Goal: Entertainment & Leisure: Consume media (video, audio)

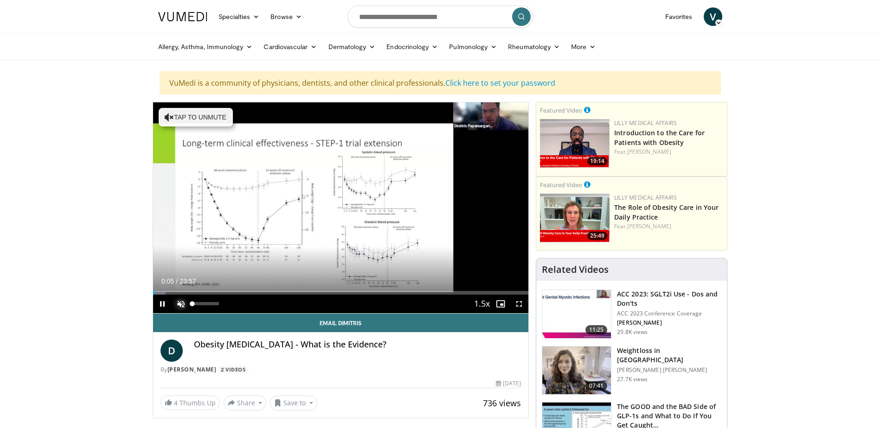
click at [180, 304] on span "Video Player" at bounding box center [181, 304] width 19 height 19
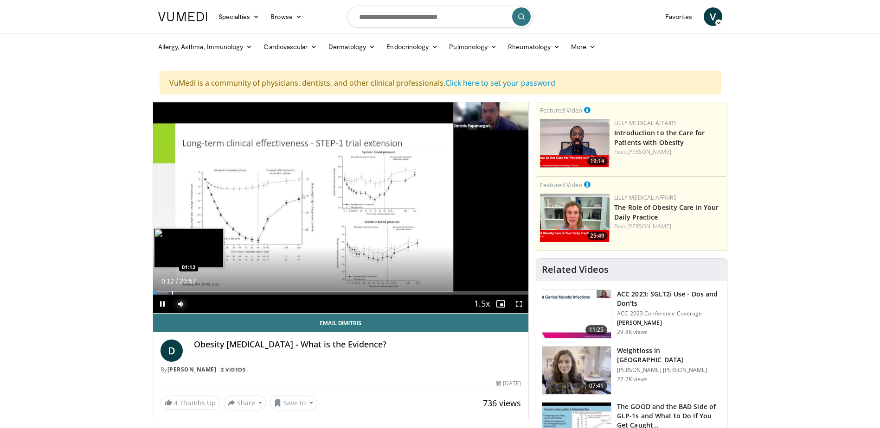
click at [172, 294] on div "Progress Bar" at bounding box center [172, 293] width 1 height 4
click at [201, 293] on div "Progress Bar" at bounding box center [201, 293] width 1 height 4
click at [211, 292] on div "Progress Bar" at bounding box center [211, 293] width 1 height 4
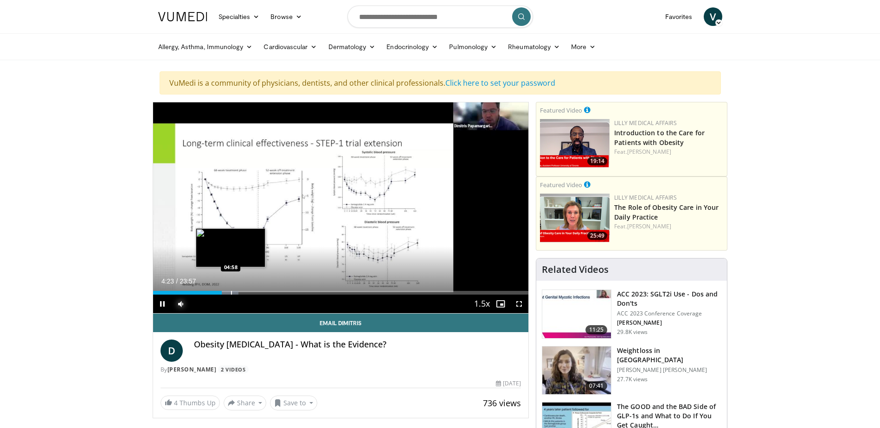
click at [231, 293] on div "Progress Bar" at bounding box center [231, 293] width 1 height 4
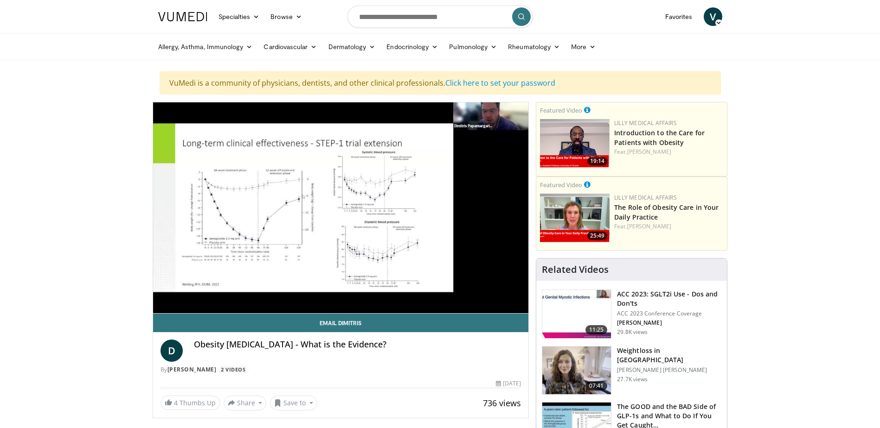
click at [246, 293] on div "10 seconds Tap to unmute" at bounding box center [341, 207] width 376 height 211
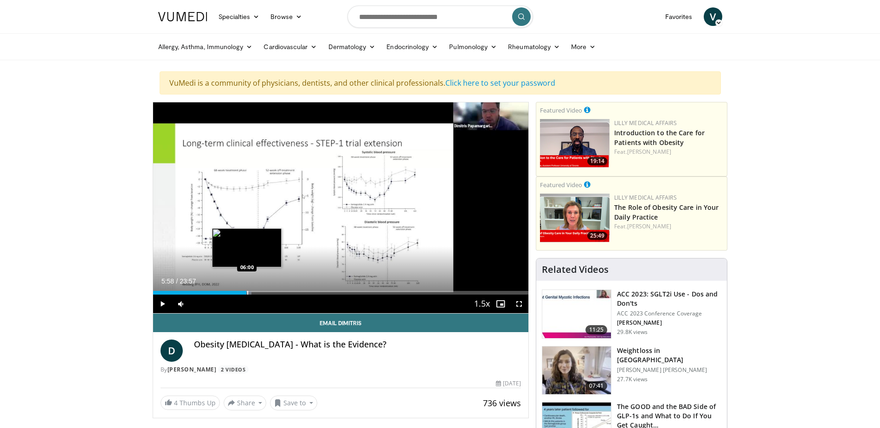
click at [247, 292] on div "Progress Bar" at bounding box center [247, 293] width 1 height 4
click at [162, 304] on span "Video Player" at bounding box center [162, 304] width 19 height 19
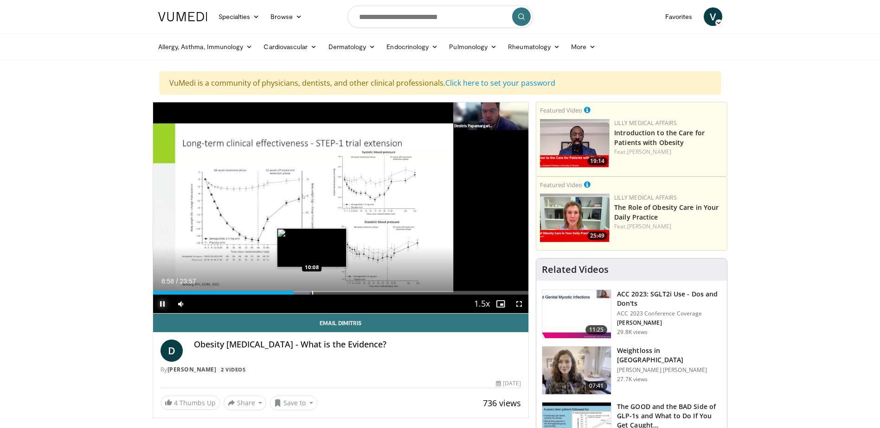
click at [312, 291] on div "Progress Bar" at bounding box center [312, 293] width 1 height 4
click at [320, 291] on div "Progress Bar" at bounding box center [320, 293] width 1 height 4
click at [337, 290] on div "Loaded : 49.70% 10:54 11:46" at bounding box center [341, 290] width 376 height 9
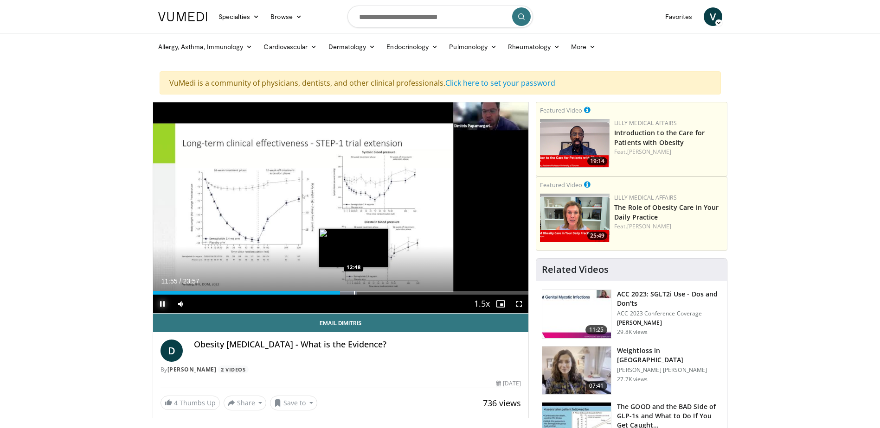
click at [354, 294] on div "Progress Bar" at bounding box center [354, 293] width 1 height 4
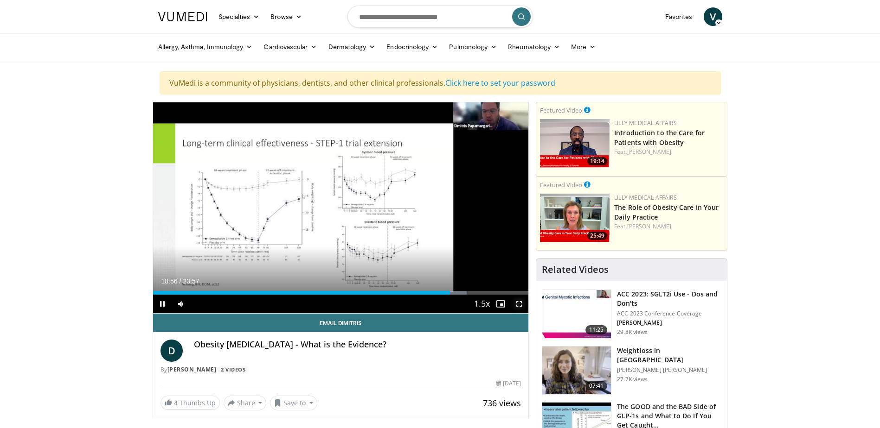
click at [517, 301] on span "Video Player" at bounding box center [519, 304] width 19 height 19
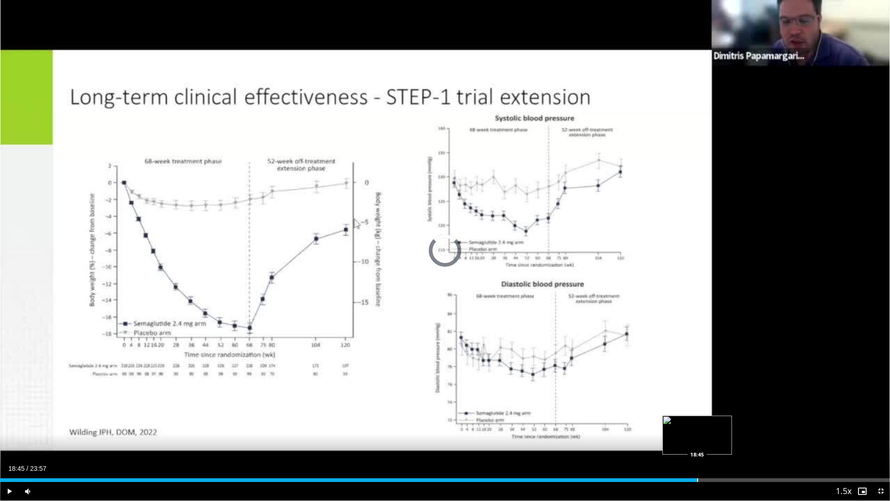
click at [697, 428] on div "Progress Bar" at bounding box center [697, 480] width 1 height 4
click at [771, 428] on div "Progress Bar" at bounding box center [771, 480] width 1 height 4
click at [879, 428] on span "Video Player" at bounding box center [881, 491] width 19 height 19
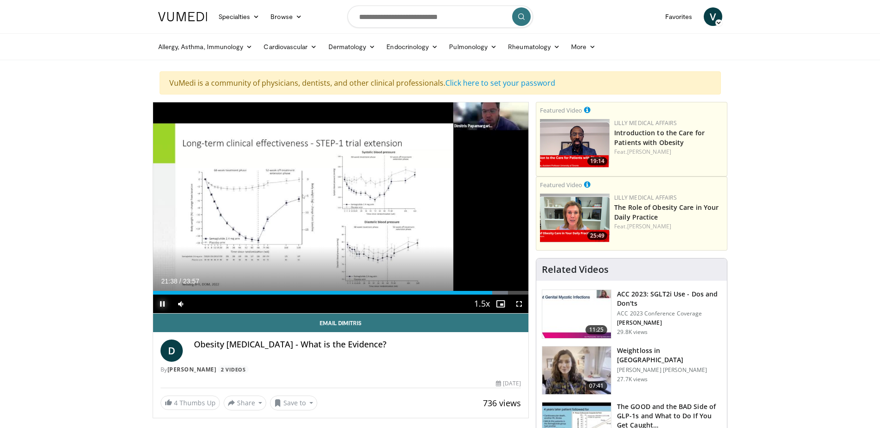
click at [160, 305] on span "Video Player" at bounding box center [162, 304] width 19 height 19
